Goal: Information Seeking & Learning: Learn about a topic

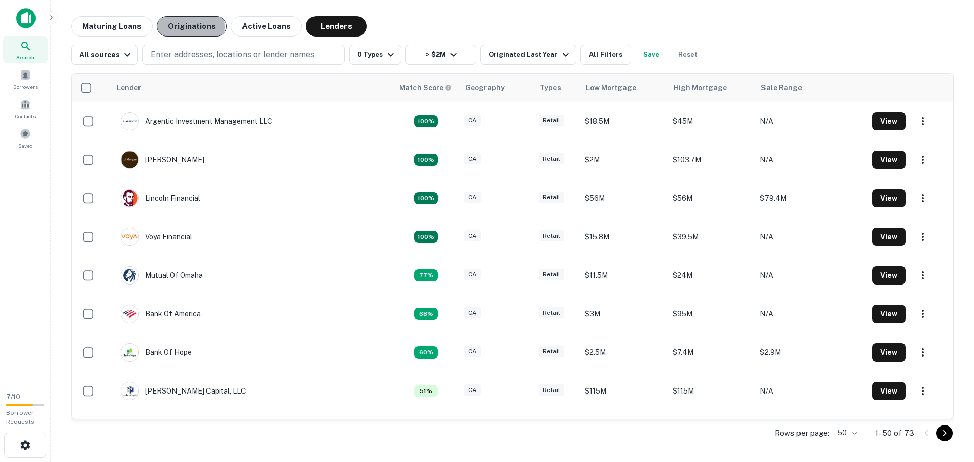
click at [175, 27] on button "Originations" at bounding box center [192, 26] width 70 height 20
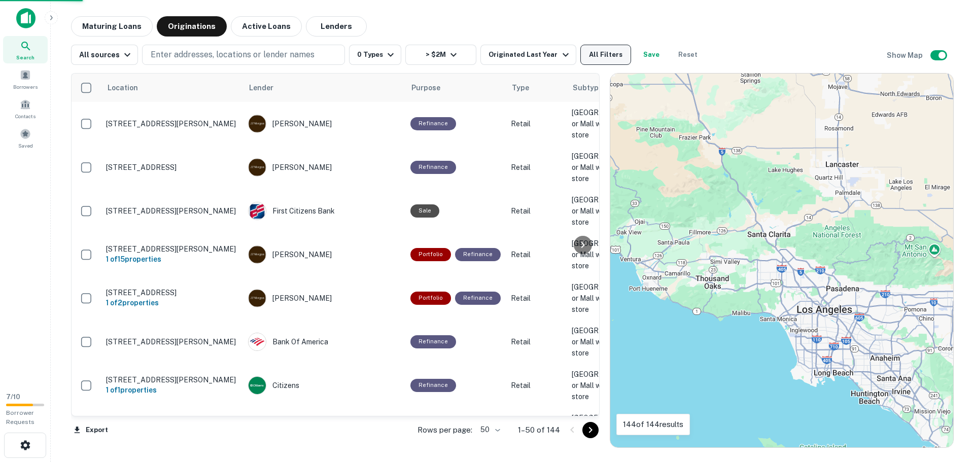
click at [597, 50] on button "All Filters" at bounding box center [605, 55] width 51 height 20
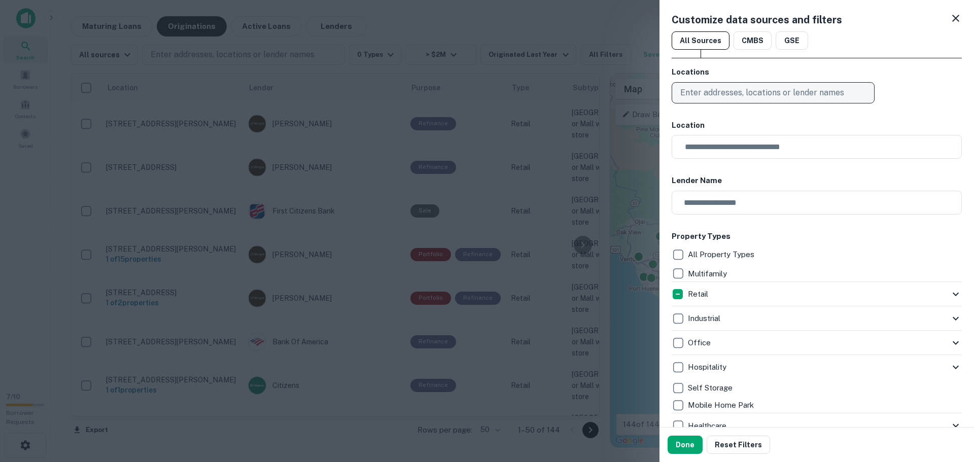
click at [767, 85] on button "Enter addresses, locations or lender names" at bounding box center [773, 92] width 203 height 21
click at [722, 92] on p "Enter addresses, locations or lender names" at bounding box center [762, 93] width 164 height 12
click at [704, 88] on p "Enter addresses, locations or lender names" at bounding box center [762, 93] width 164 height 12
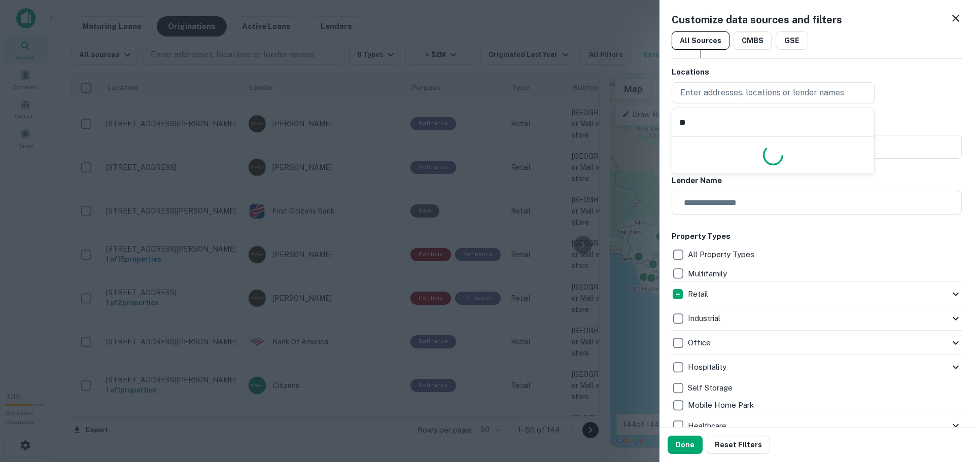
type input "*"
type input "**********"
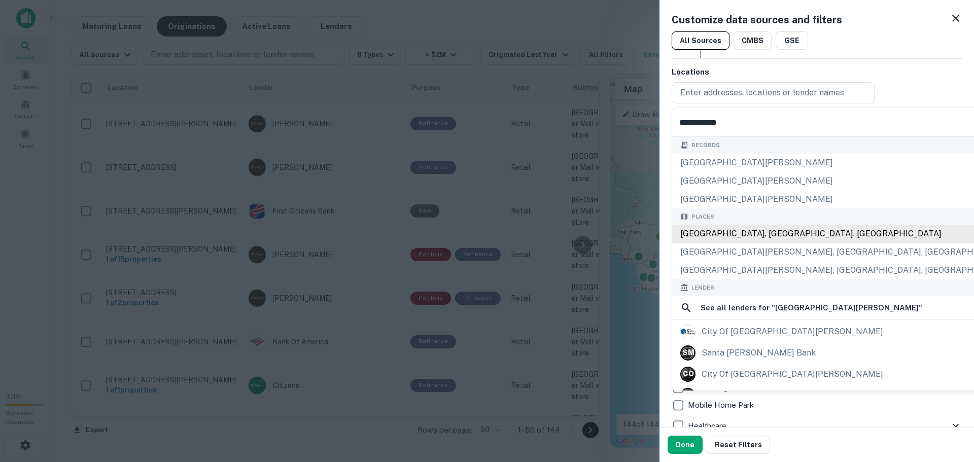
click at [747, 232] on div "[GEOGRAPHIC_DATA], [GEOGRAPHIC_DATA], [GEOGRAPHIC_DATA]" at bounding box center [845, 234] width 346 height 18
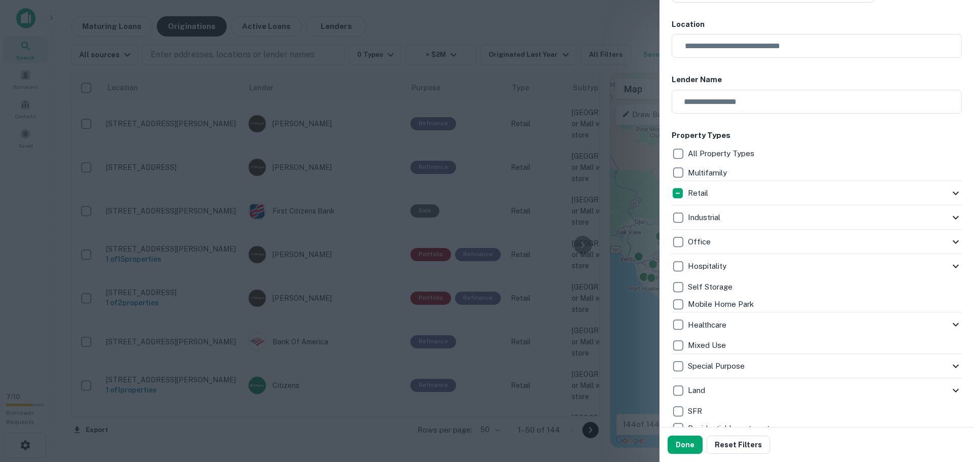
scroll to position [101, 0]
click at [953, 193] on icon at bounding box center [956, 193] width 6 height 4
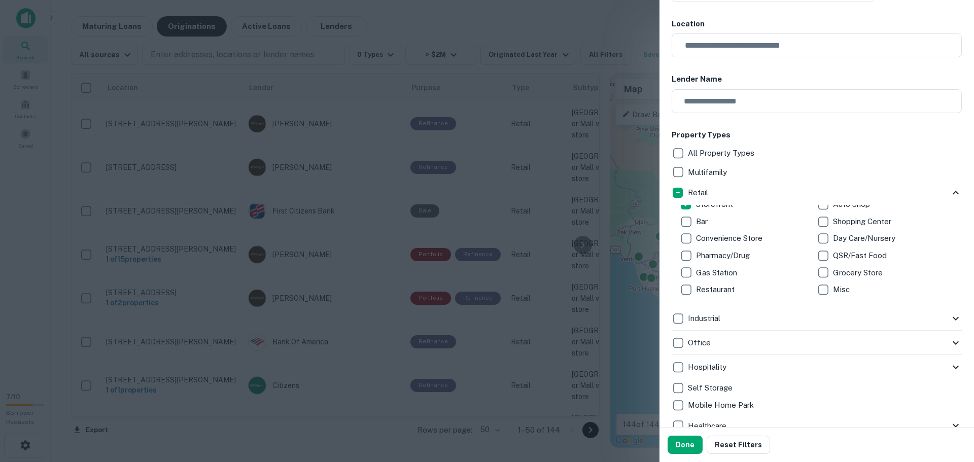
click at [950, 340] on icon at bounding box center [956, 343] width 12 height 12
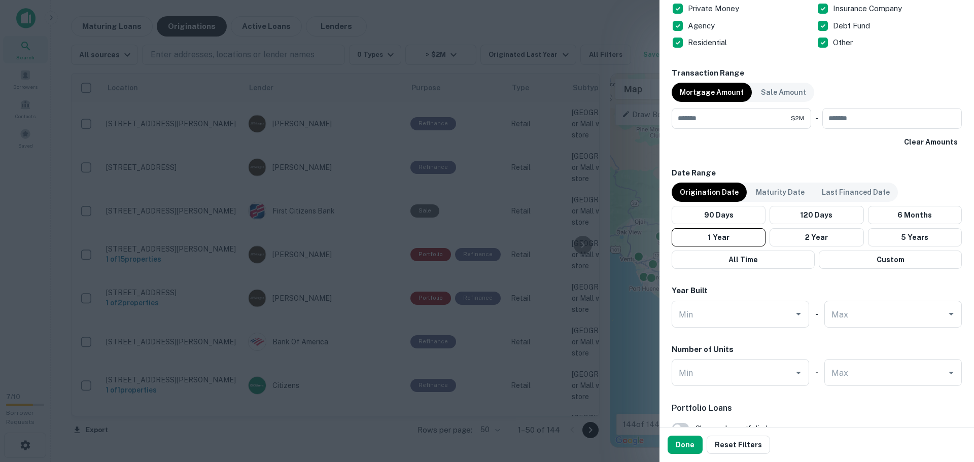
scroll to position [863, 0]
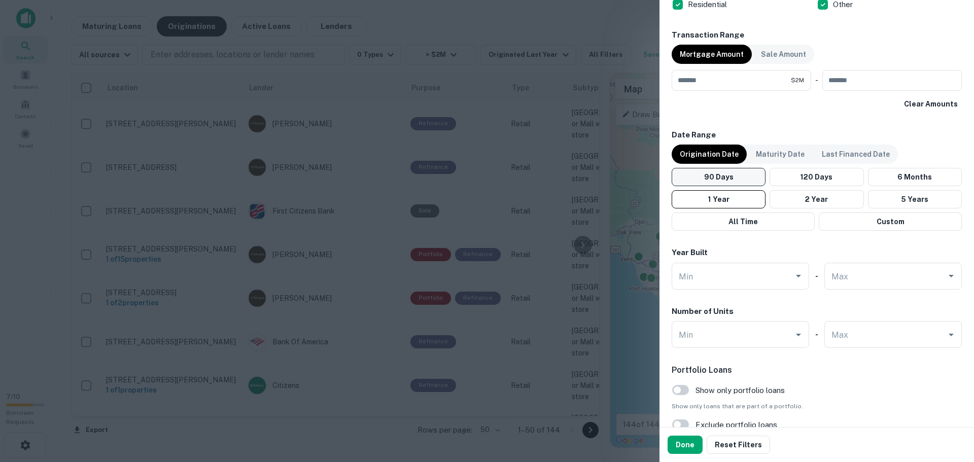
click at [705, 178] on button "90 Days" at bounding box center [719, 177] width 94 height 18
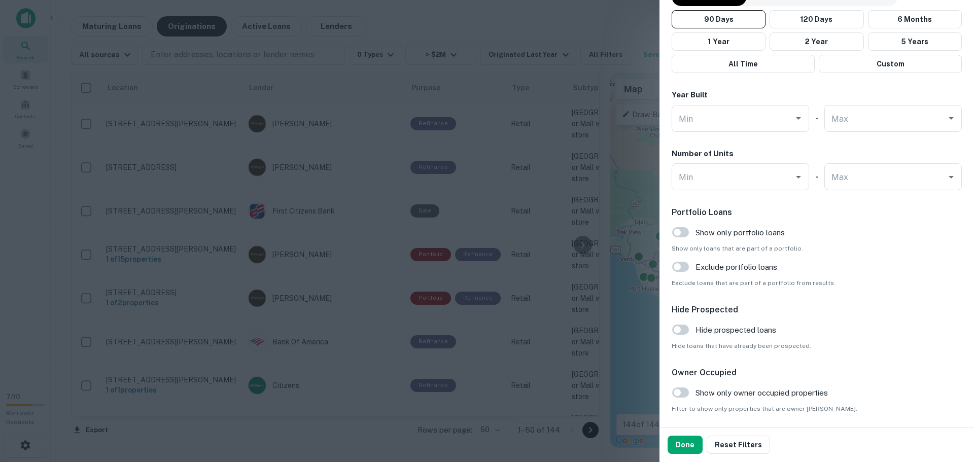
scroll to position [1055, 0]
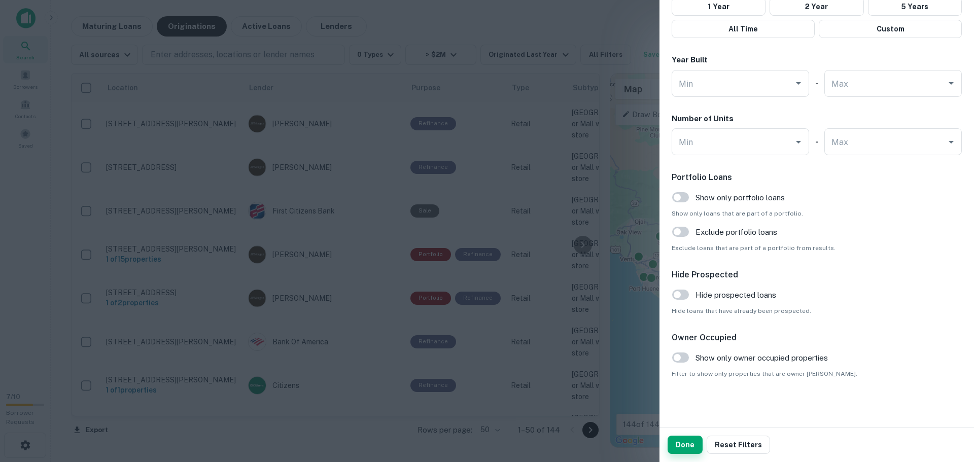
click at [680, 439] on button "Done" at bounding box center [685, 445] width 35 height 18
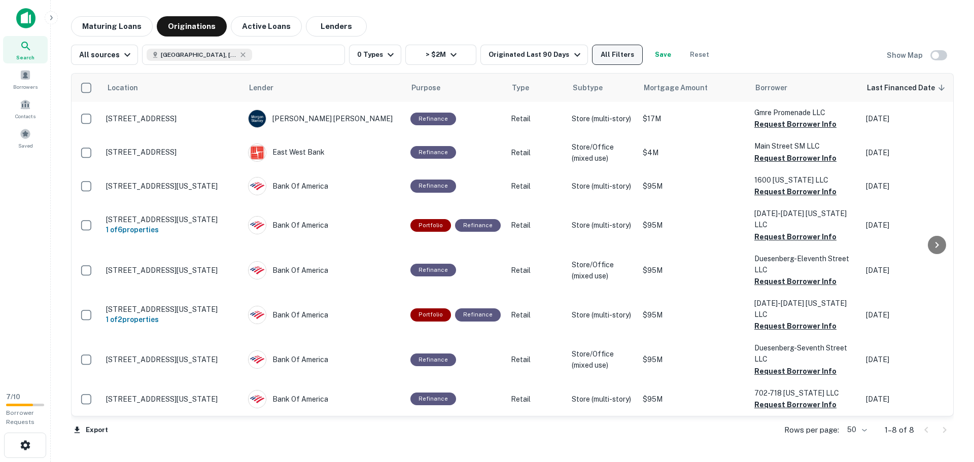
click at [607, 57] on button "All Filters" at bounding box center [617, 55] width 51 height 20
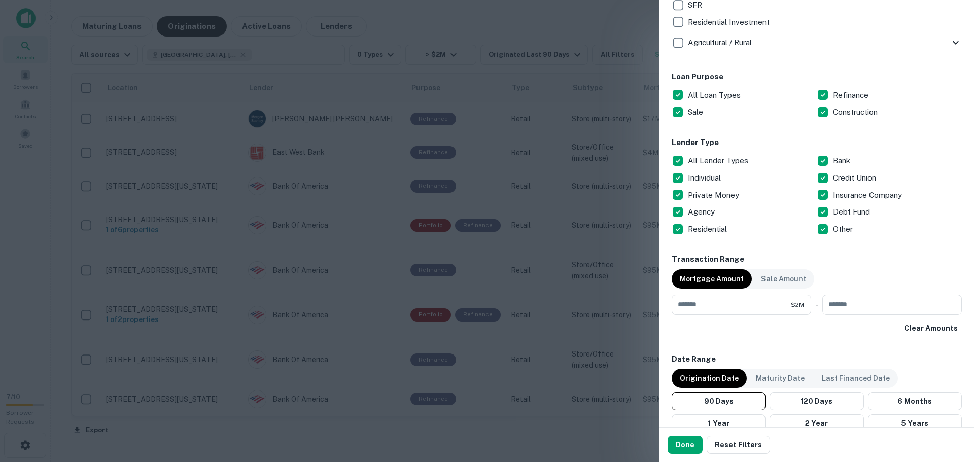
scroll to position [609, 0]
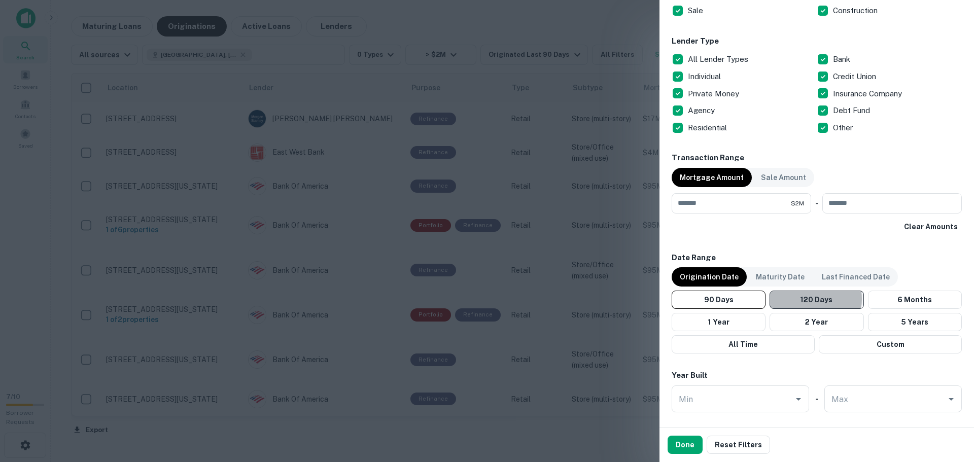
click at [803, 299] on button "120 Days" at bounding box center [817, 300] width 94 height 18
click at [686, 441] on button "Done" at bounding box center [685, 445] width 35 height 18
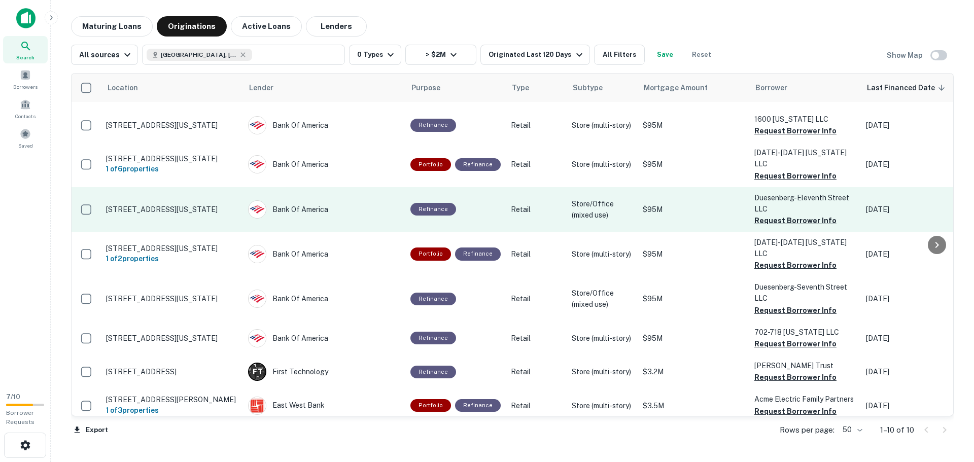
scroll to position [71, 0]
